Goal: Task Accomplishment & Management: Complete application form

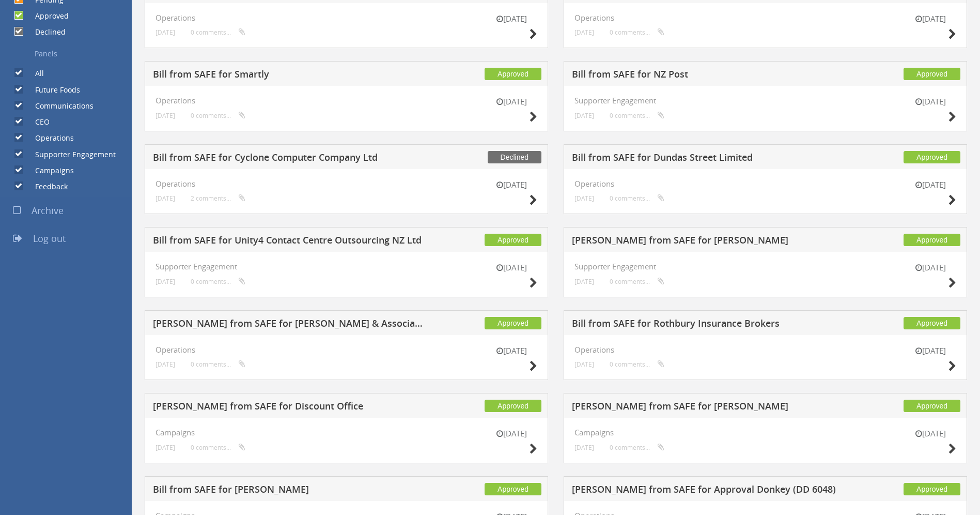
scroll to position [142, 0]
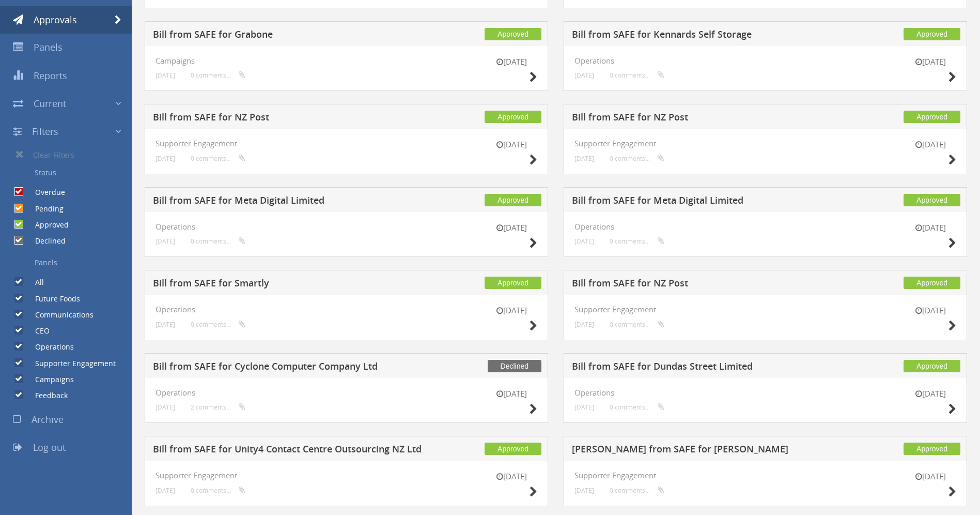
click at [71, 300] on label "Future Foods" at bounding box center [52, 299] width 55 height 10
click at [21, 300] on input "Future Foods" at bounding box center [17, 298] width 7 height 7
checkbox input "false"
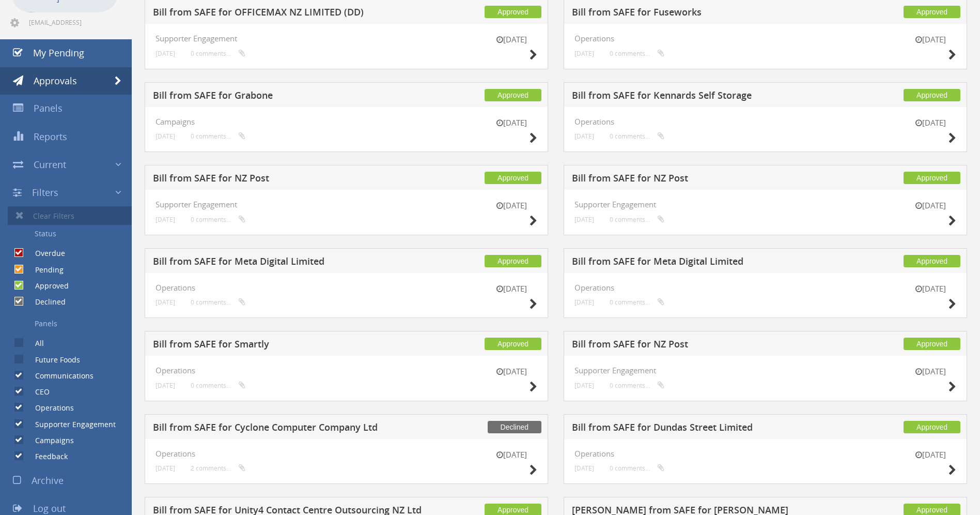
scroll to position [79, 0]
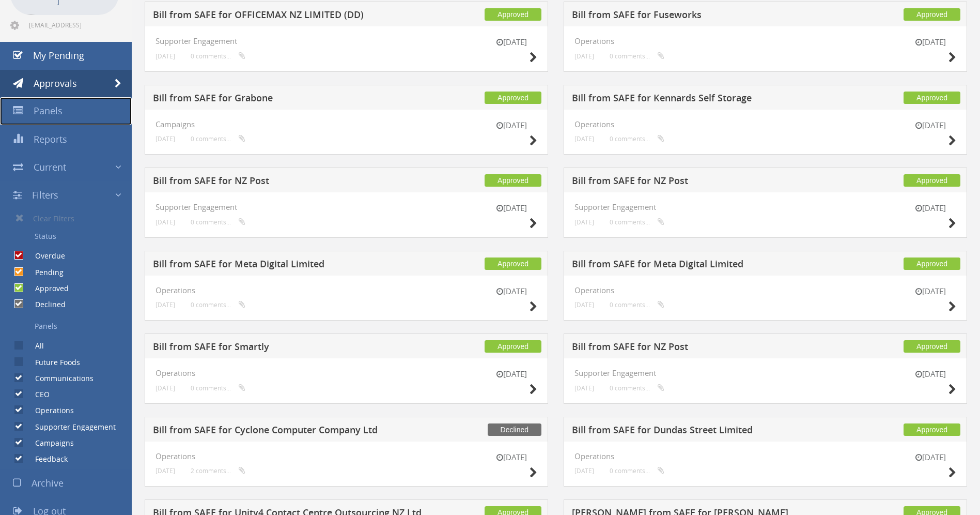
click at [64, 111] on link "Panels" at bounding box center [66, 111] width 132 height 28
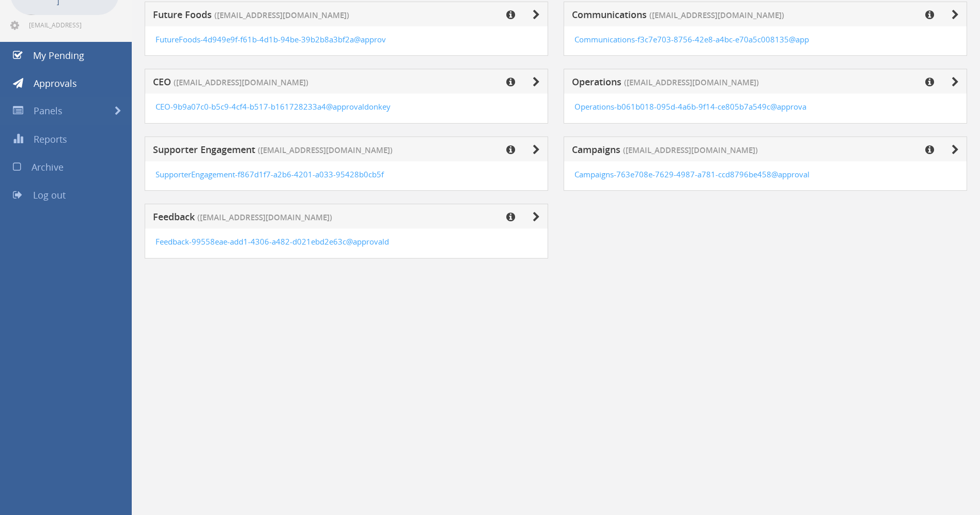
click at [686, 145] on span "([EMAIL_ADDRESS][DOMAIN_NAME])" at bounding box center [690, 150] width 135 height 11
click at [957, 149] on icon at bounding box center [955, 150] width 7 height 10
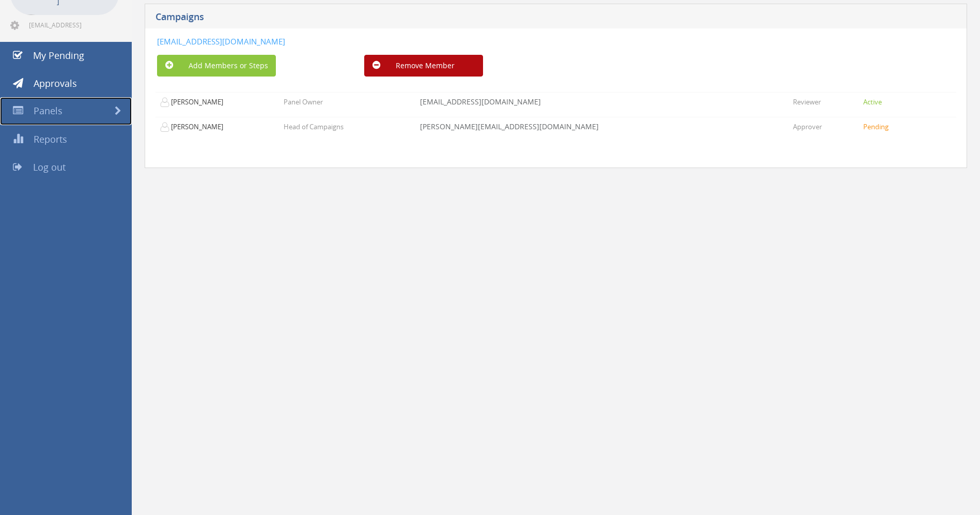
click at [49, 102] on link "Panels" at bounding box center [66, 111] width 132 height 28
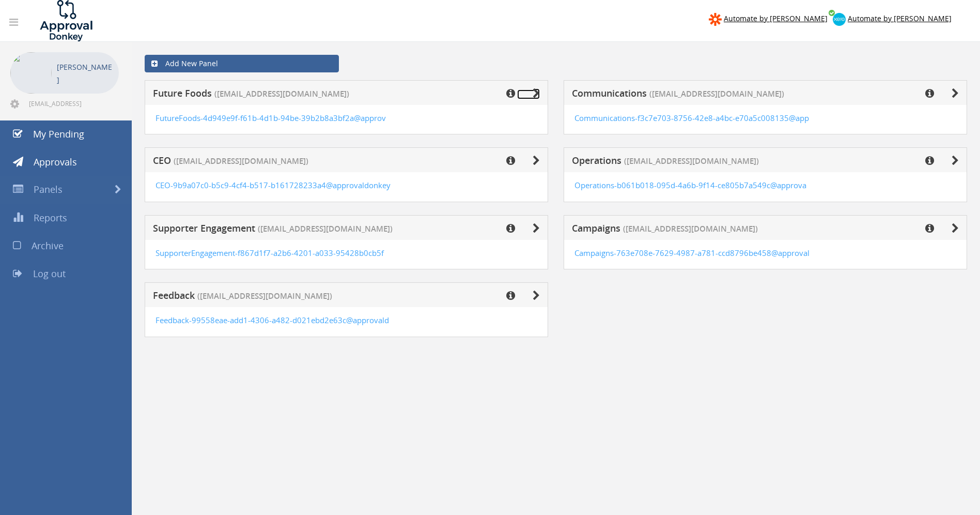
click at [530, 93] on link at bounding box center [528, 94] width 23 height 10
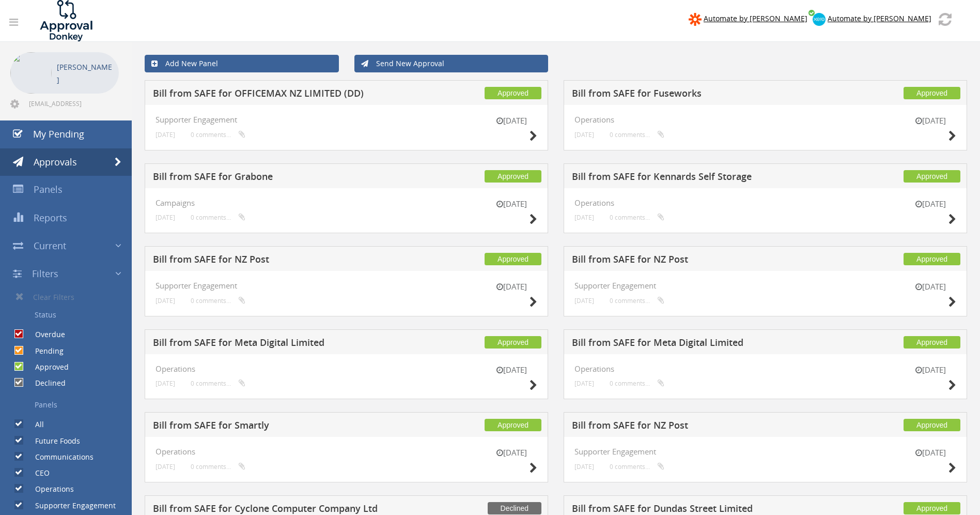
scroll to position [2, 0]
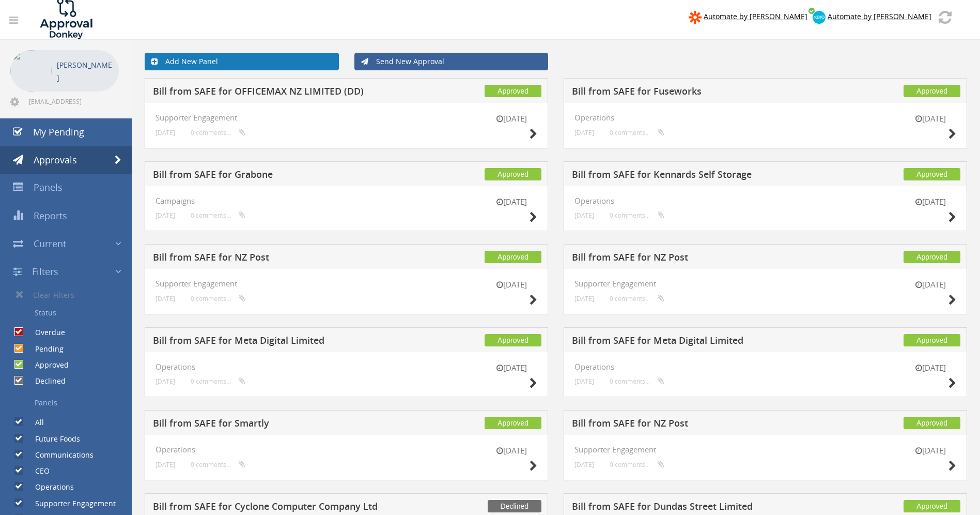
click at [275, 63] on link "Add New Panel" at bounding box center [242, 62] width 194 height 18
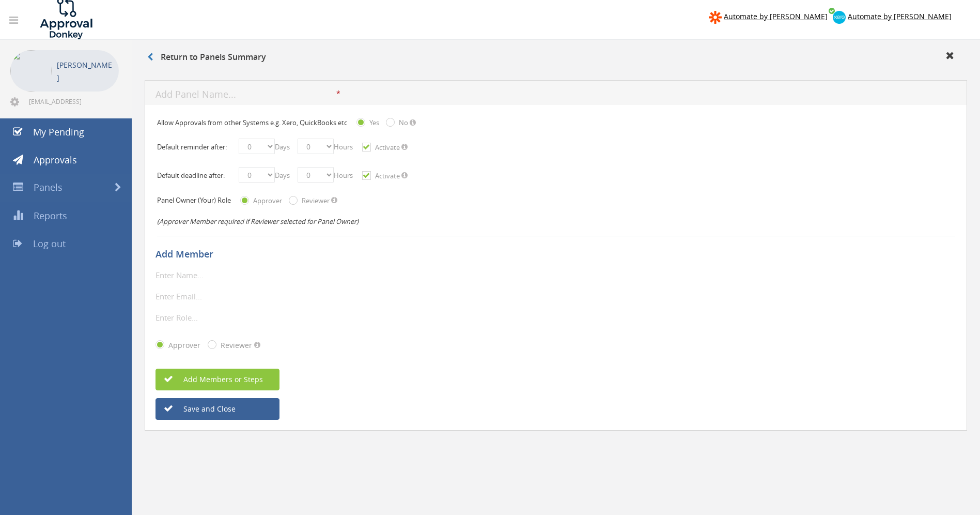
click at [304, 101] on div "* The panel name is required. Input is not legal The panel name should be maxim…" at bounding box center [556, 92] width 823 height 25
click at [210, 88] on input "text" at bounding box center [246, 94] width 181 height 13
type input "Future Foods"
type input "[PERSON_NAME]"
type input "[PERSON_NAME][EMAIL_ADDRESS][DOMAIN_NAME]"
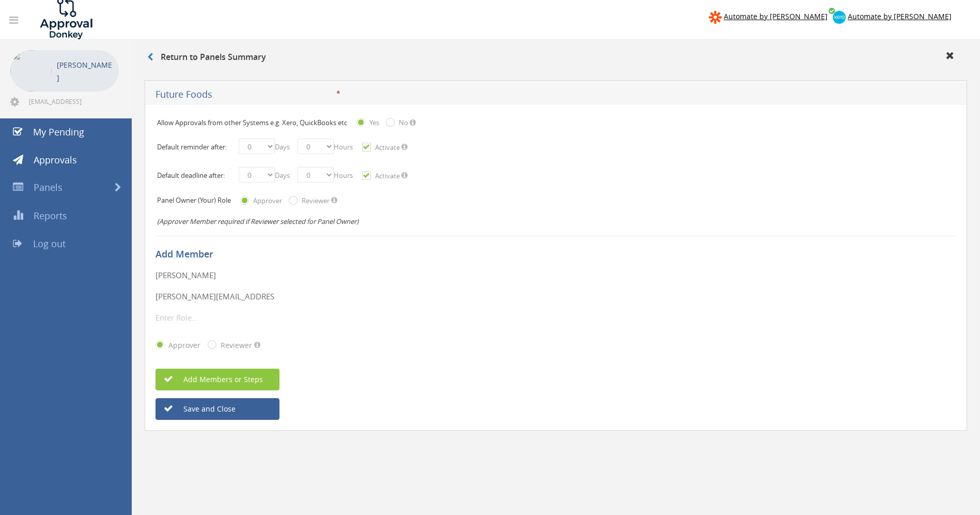
type input "Campaigns Manager"
click at [224, 410] on button "Save and Close" at bounding box center [218, 409] width 124 height 22
click at [270, 144] on select "0 1 2 3 4 5 6 7 8 9 10 11 12 13 14 15 16 17 18 19 20 21 22 23 24 25 26 27 28 29…" at bounding box center [257, 147] width 36 height 16
select select "number:1"
click at [270, 168] on select "0 1 2 3 4 5 6 7 8 9 10 11 12 13 14 15 16 17 18 19 20 21 22 23 24 25 26 27 28 29…" at bounding box center [257, 175] width 36 height 16
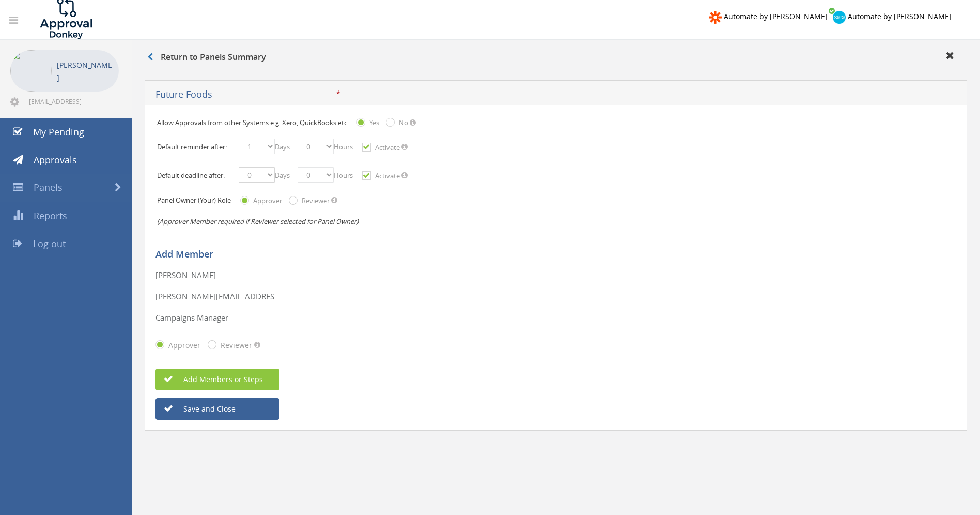
select select "number:1"
click at [220, 409] on button "Save and Close" at bounding box center [218, 409] width 124 height 22
click at [155, 57] on link at bounding box center [153, 56] width 13 height 11
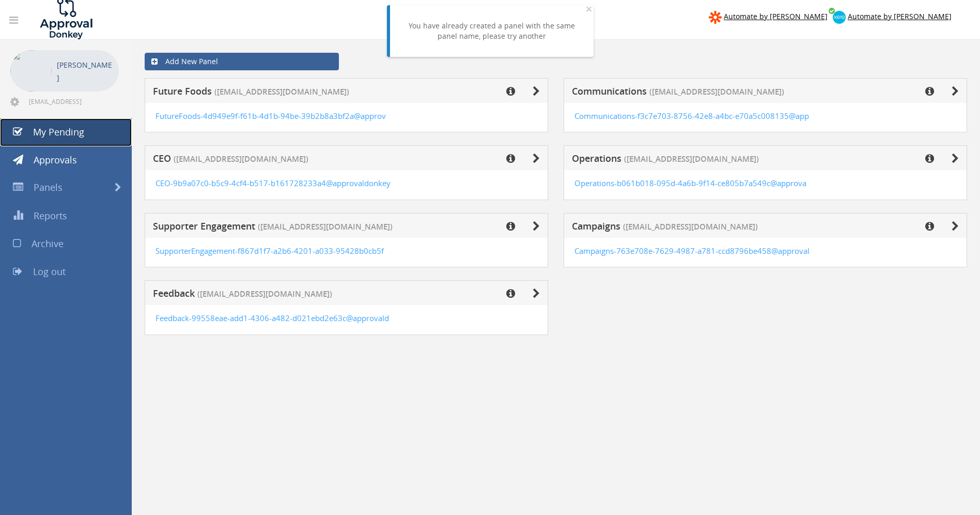
click at [58, 126] on span "My Pending" at bounding box center [58, 132] width 51 height 12
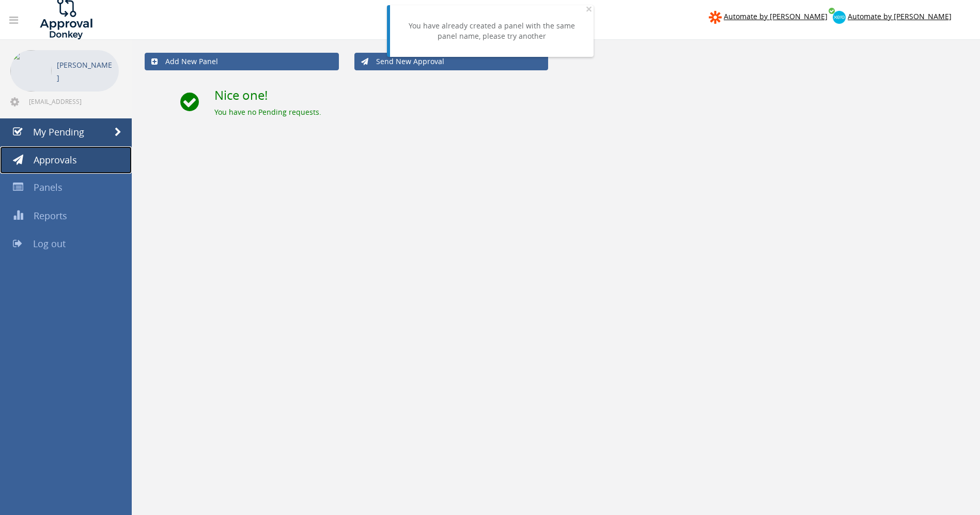
click at [76, 160] on link "Approvals" at bounding box center [66, 160] width 132 height 28
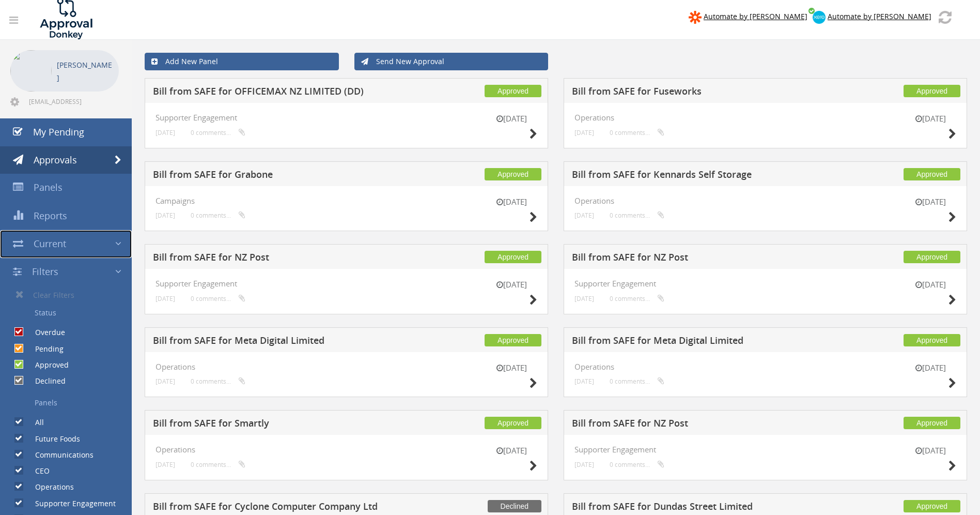
click at [112, 243] on link "Current" at bounding box center [66, 244] width 132 height 28
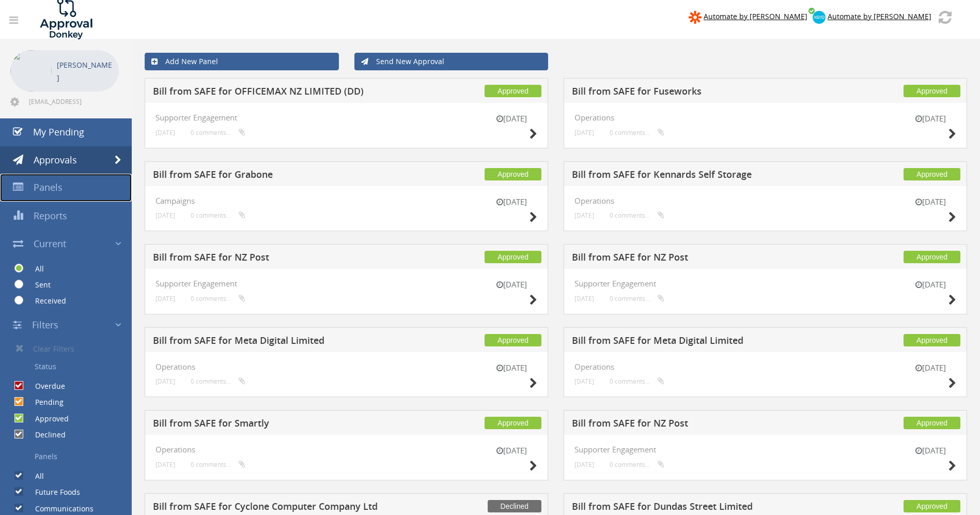
click at [48, 186] on span "Panels" at bounding box center [48, 187] width 29 height 12
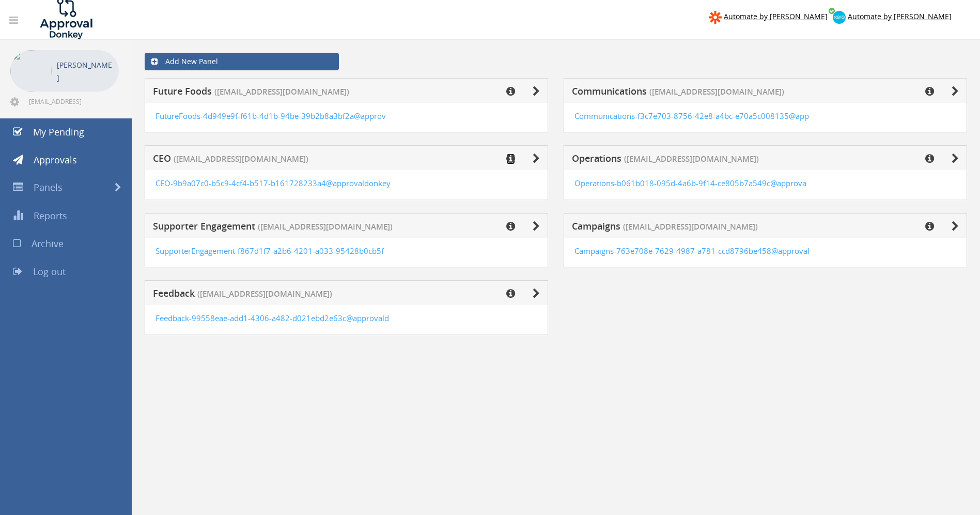
click at [512, 158] on icon at bounding box center [511, 159] width 9 height 10
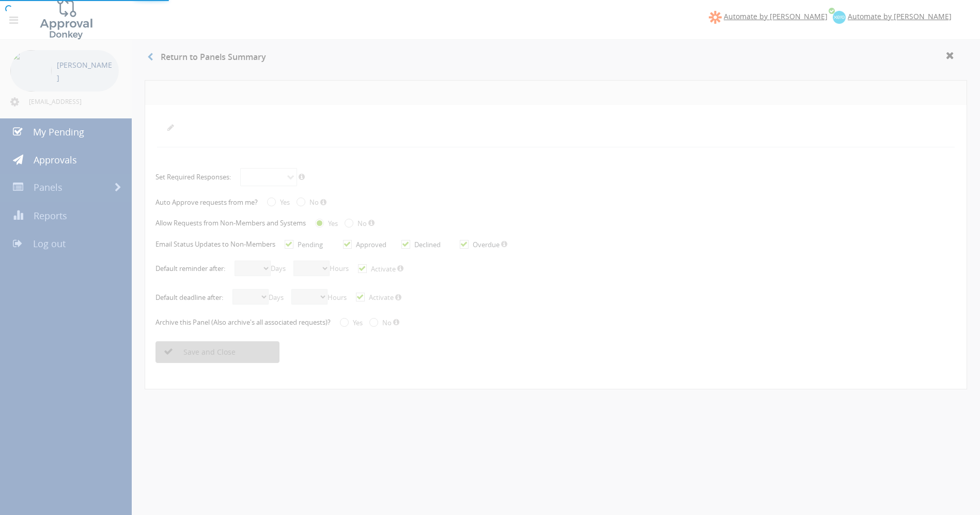
radio input "true"
checkbox input "true"
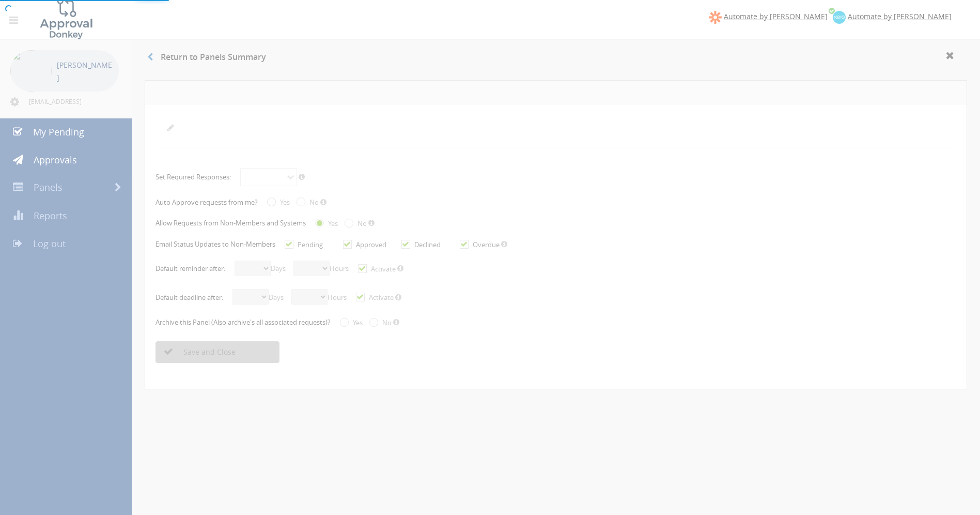
checkbox input "true"
select select "number:2"
select select "number:0"
checkbox input "true"
select select "number:2"
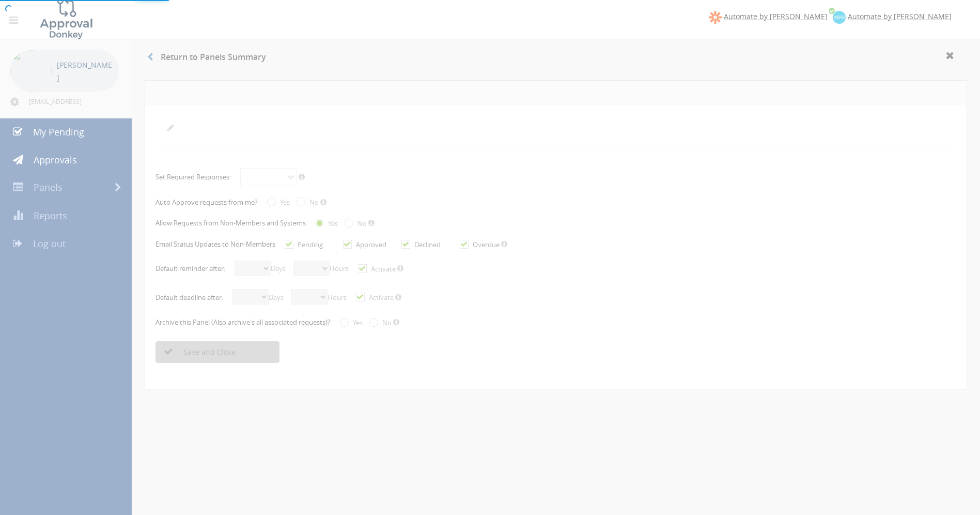
select select "number:0"
checkbox input "true"
radio input "true"
select select "number:0"
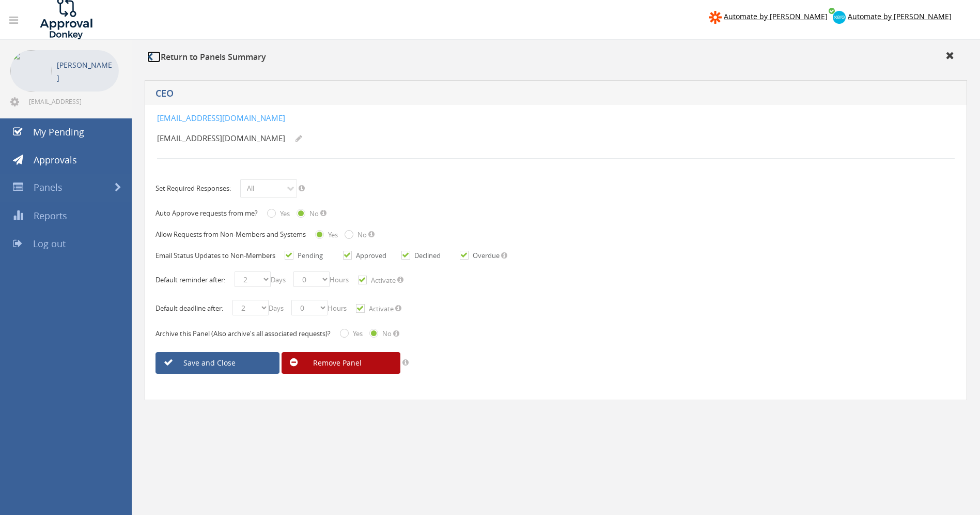
click at [151, 59] on icon at bounding box center [150, 57] width 6 height 8
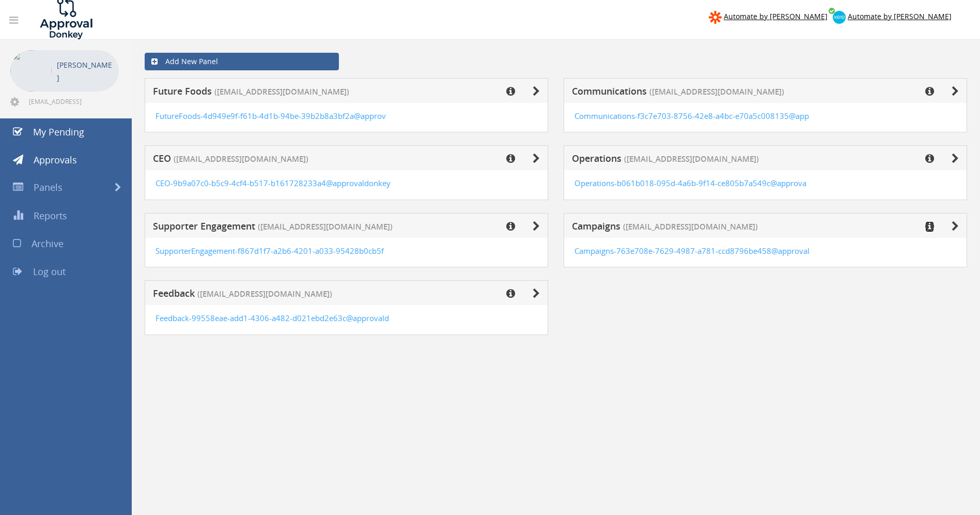
click at [932, 225] on icon at bounding box center [930, 226] width 9 height 10
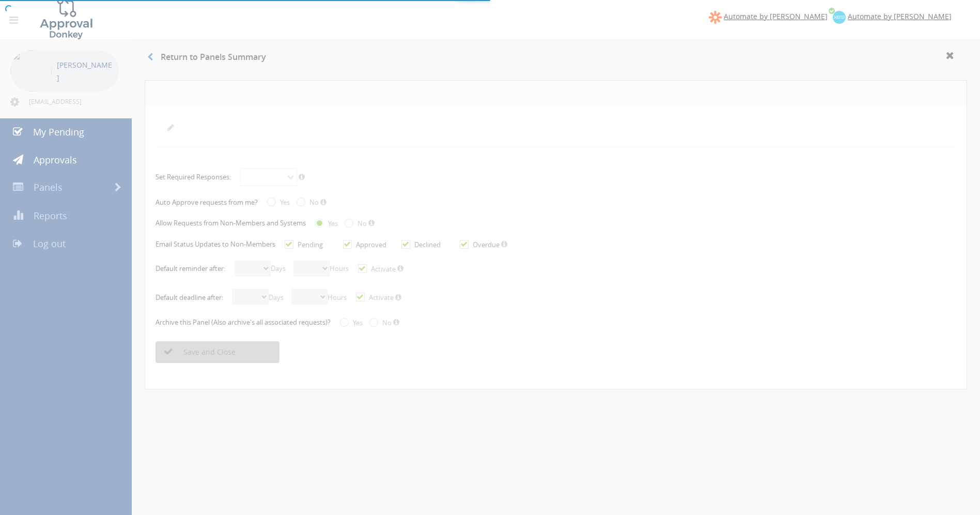
radio input "true"
checkbox input "true"
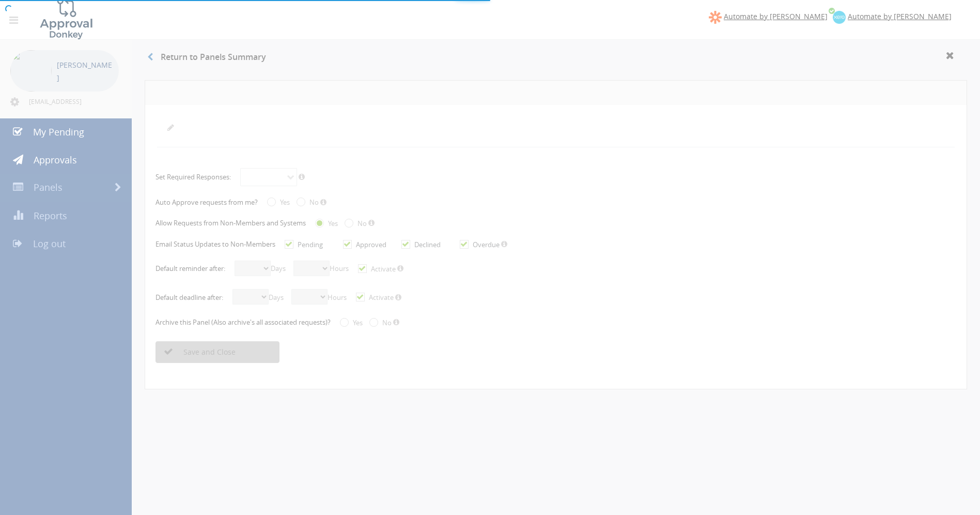
checkbox input "true"
select select "number:2"
select select "number:0"
checkbox input "true"
select select "number:2"
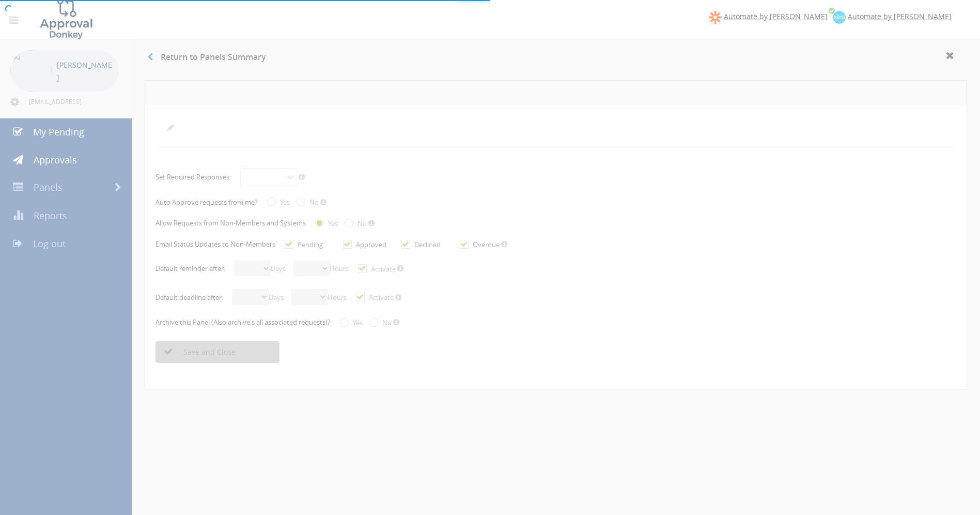
select select "number:0"
checkbox input "true"
radio input "true"
select select "number:0"
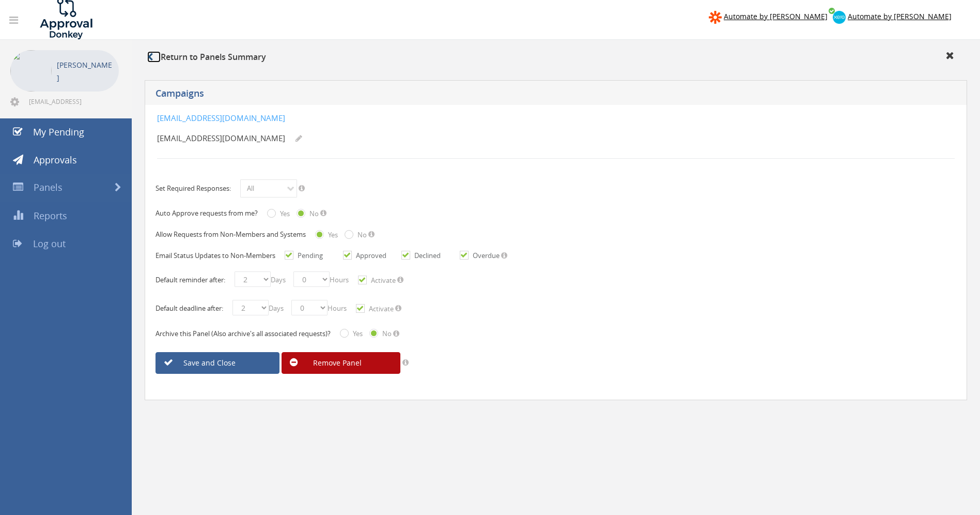
click at [154, 55] on link at bounding box center [153, 56] width 13 height 11
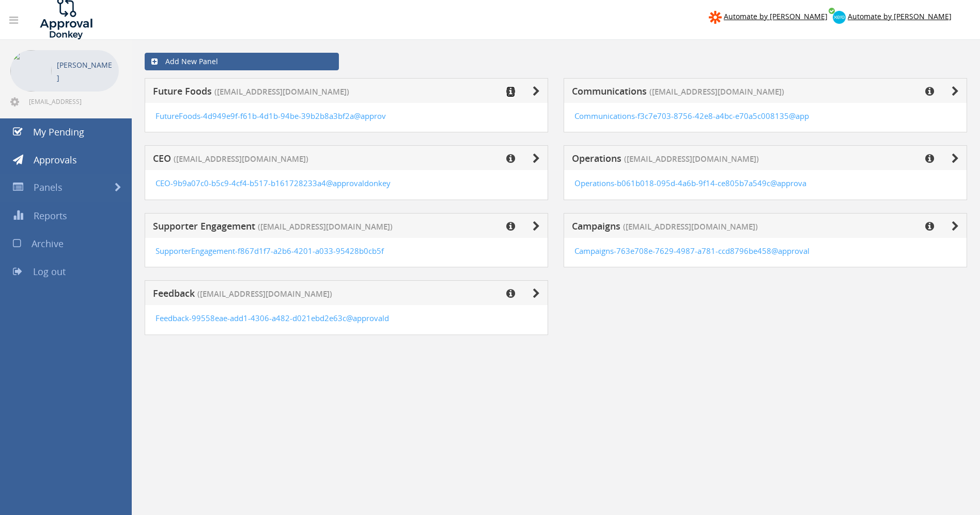
click at [510, 93] on icon at bounding box center [511, 91] width 9 height 10
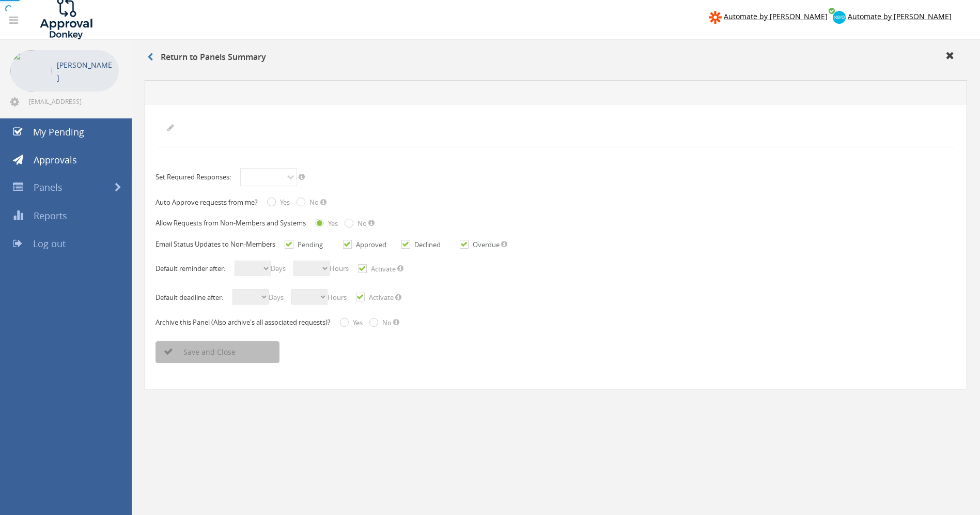
radio input "true"
checkbox input "true"
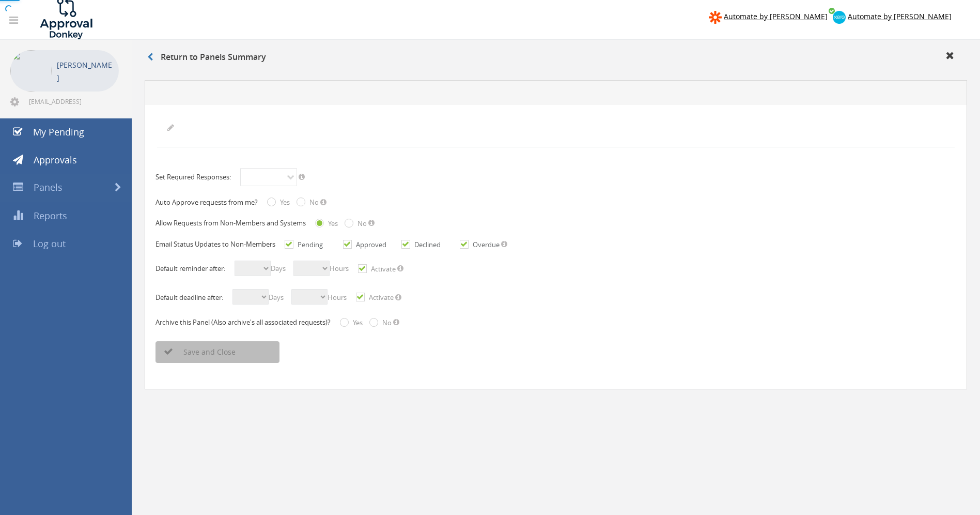
checkbox input "true"
select select "number:1"
select select "number:0"
checkbox input "true"
select select "number:1"
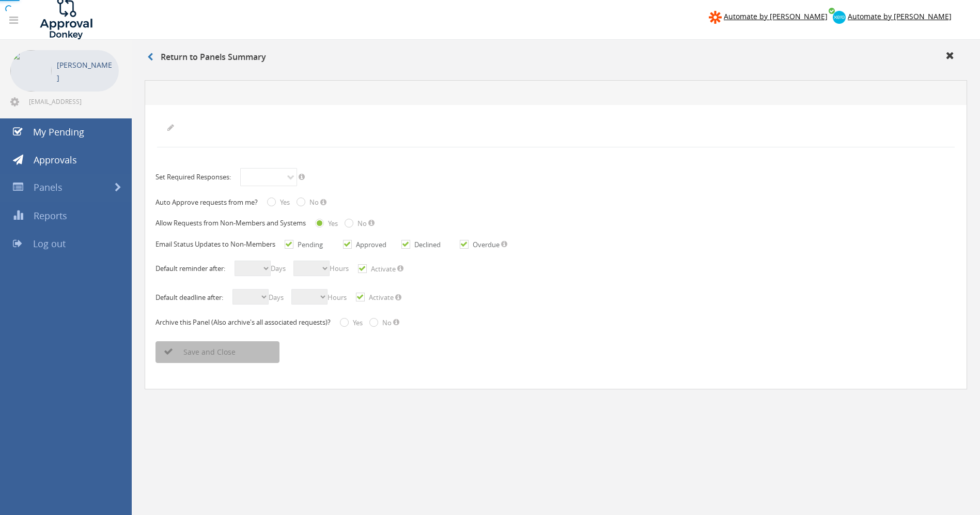
select select "number:0"
checkbox input "true"
radio input "true"
select select "number:0"
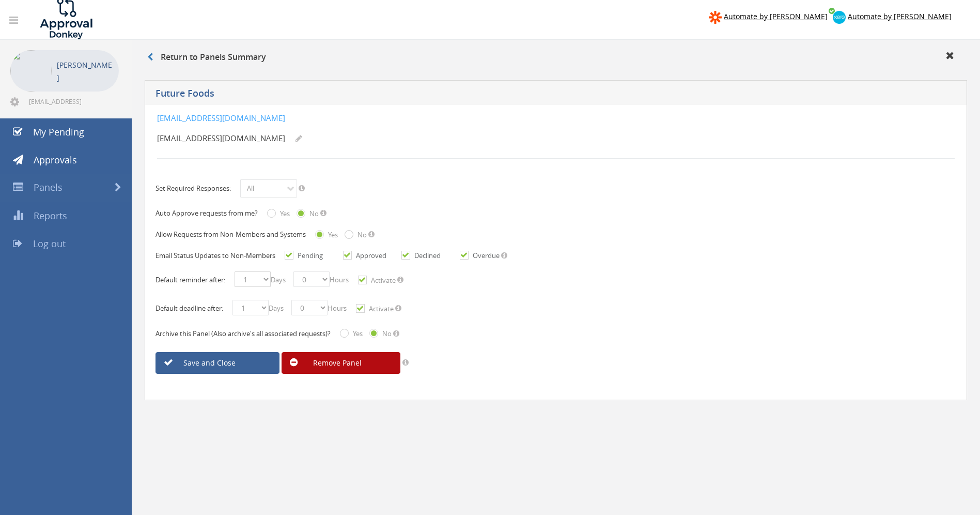
click at [265, 279] on select "0 1 2 3 4 5 6 7 8 9 10 11 12 13 14 15 16 17 18 19 20 21 22 23 24 25 26 27 28 29…" at bounding box center [253, 279] width 36 height 16
select select "number:2"
click at [266, 305] on select "0 1 2 3 4 5 6 7 8 9 10 11 12 13 14 15 16 17 18 19 20 21 22 23 24 25 26 27 28 29…" at bounding box center [251, 308] width 36 height 16
select select "number:2"
click at [242, 361] on link "Save and Close" at bounding box center [218, 363] width 124 height 22
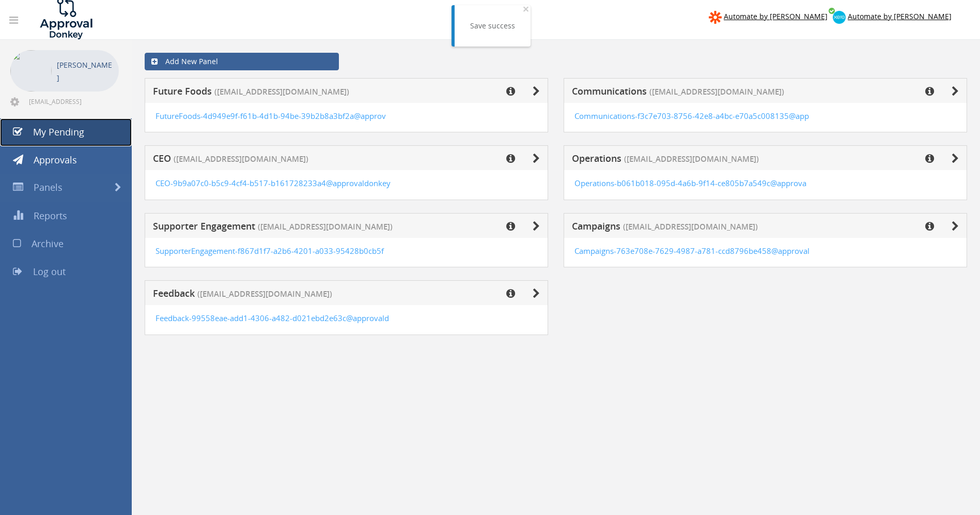
click at [50, 135] on span "My Pending" at bounding box center [58, 132] width 51 height 12
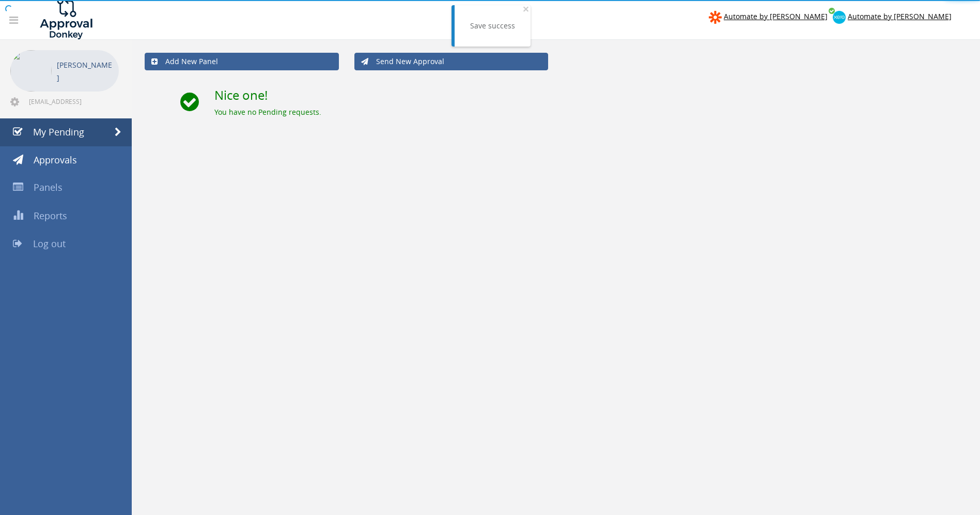
click at [43, 156] on body "Automate by Zapier Automate by Xero Sarah Barnes accounts@safe.org.nz" at bounding box center [490, 255] width 980 height 515
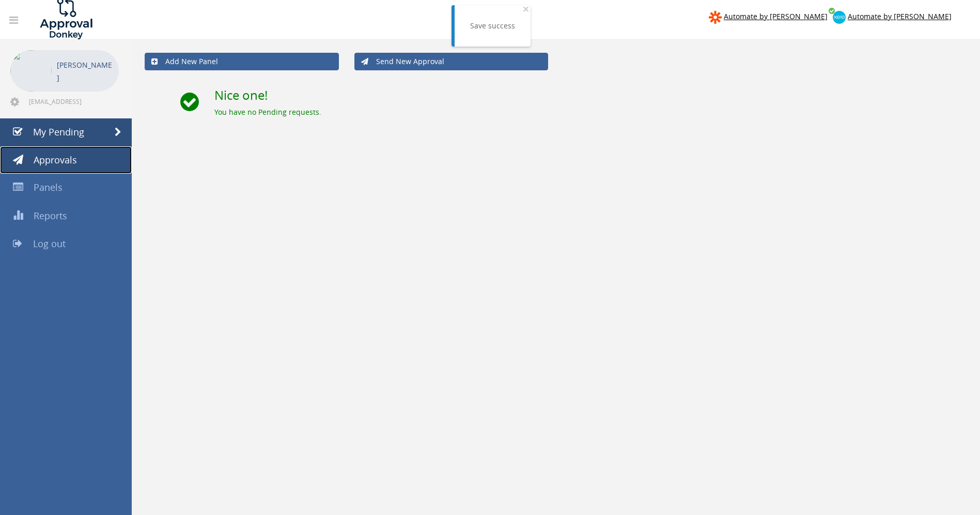
click at [29, 162] on link "Approvals" at bounding box center [66, 160] width 132 height 28
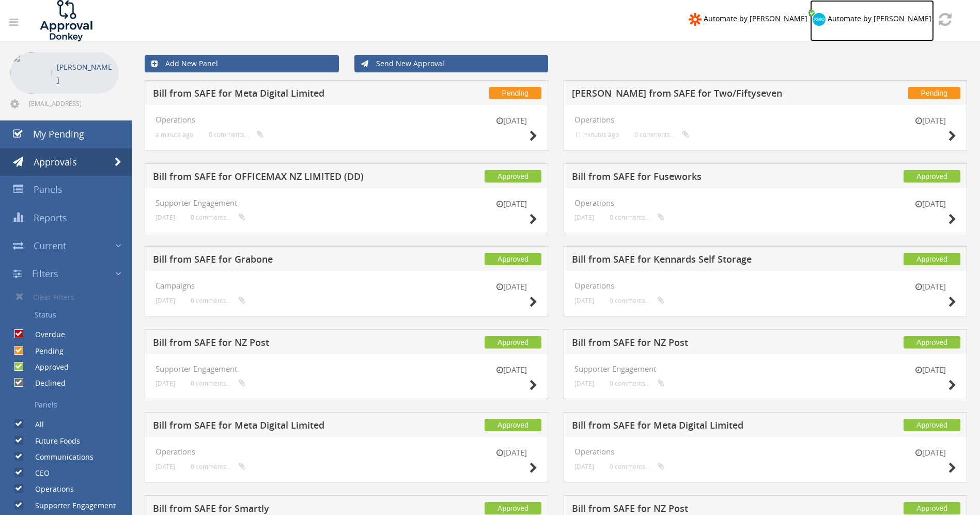
click at [888, 19] on span "Automate by [PERSON_NAME]" at bounding box center [880, 18] width 104 height 10
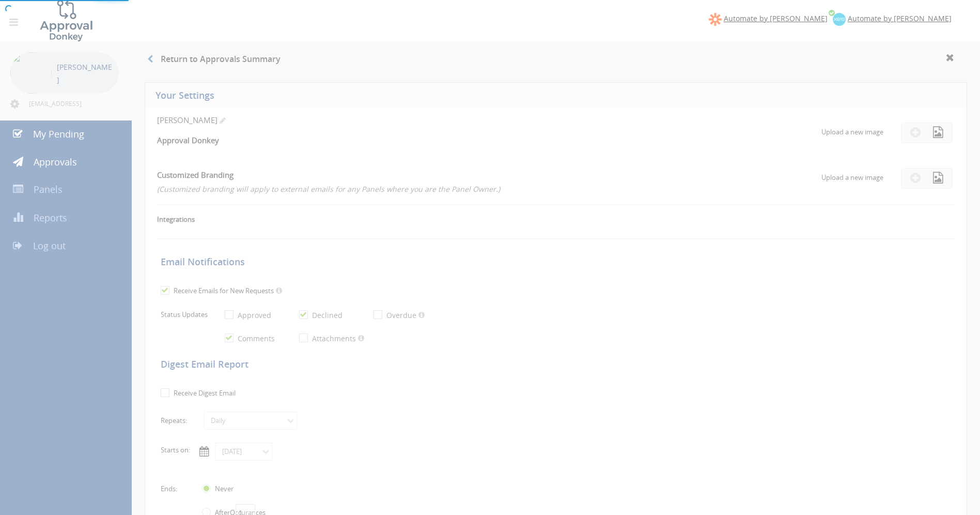
checkbox input "false"
checkbox input "true"
select select "number:1"
checkbox input "true"
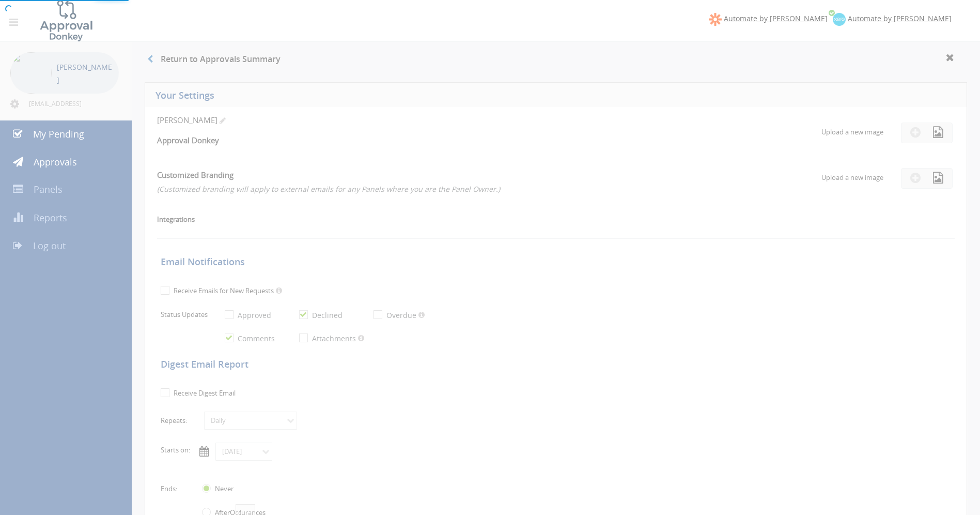
type input "07/09/2018"
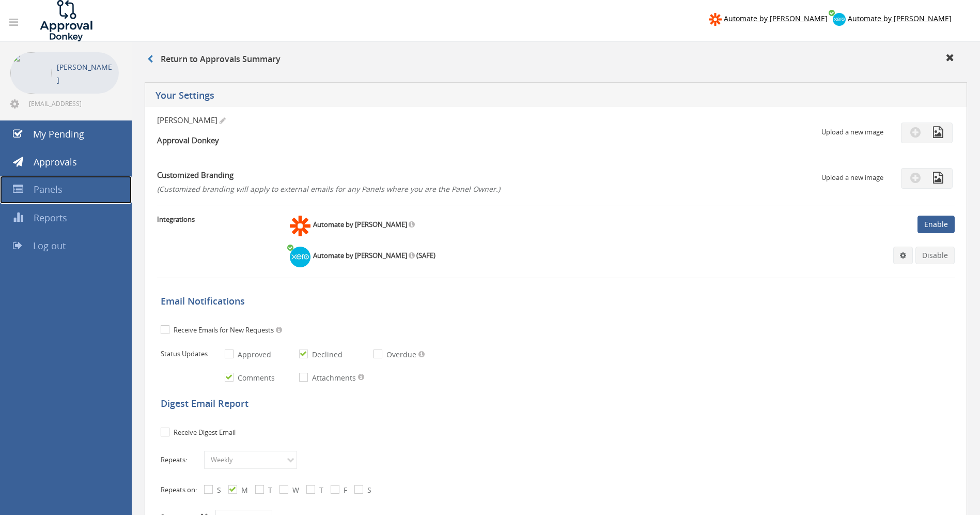
click at [51, 194] on span "Panels" at bounding box center [48, 189] width 29 height 12
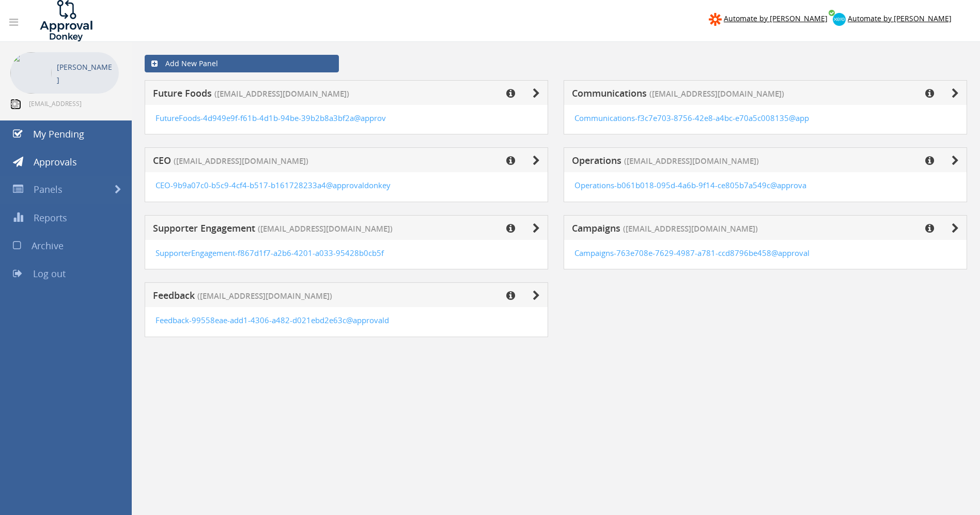
click at [13, 102] on icon at bounding box center [14, 104] width 9 height 10
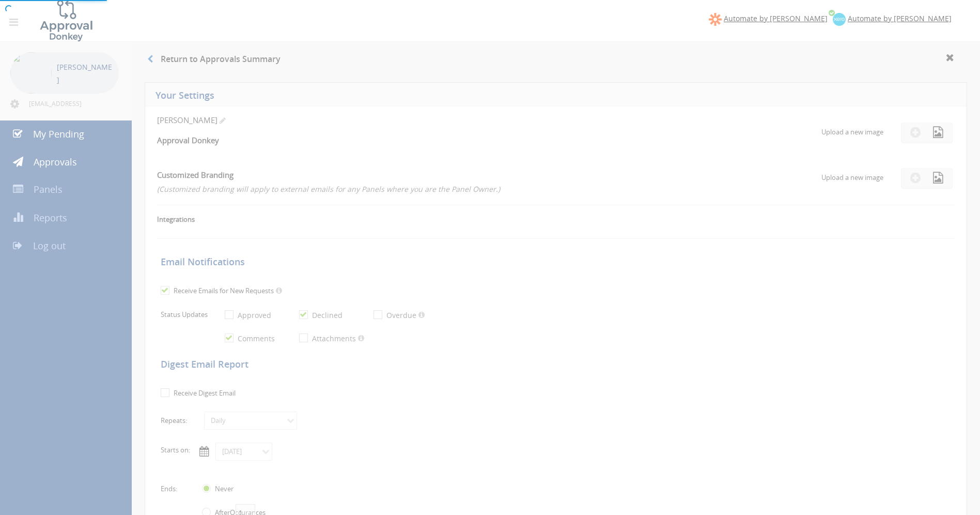
checkbox input "false"
checkbox input "true"
select select "number:1"
checkbox input "true"
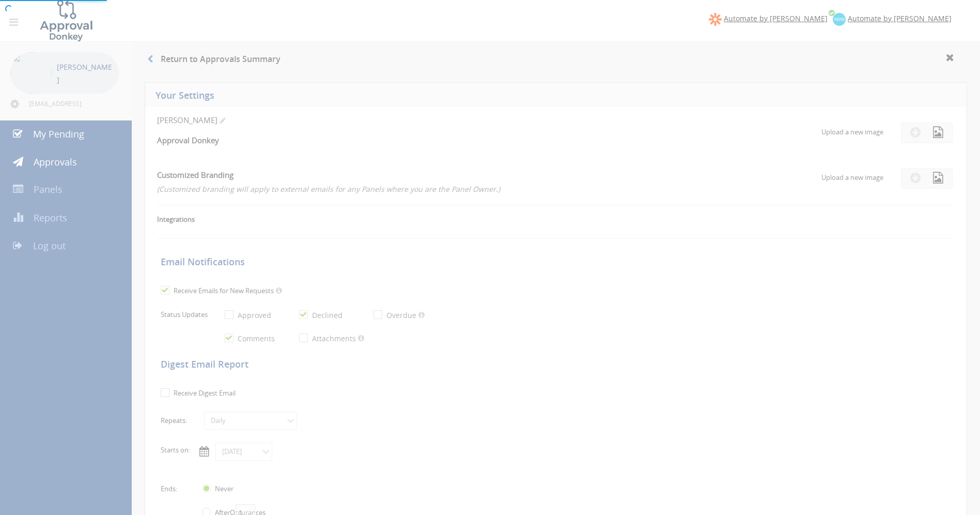
type input "07/09/2018"
